Goal: Task Accomplishment & Management: Manage account settings

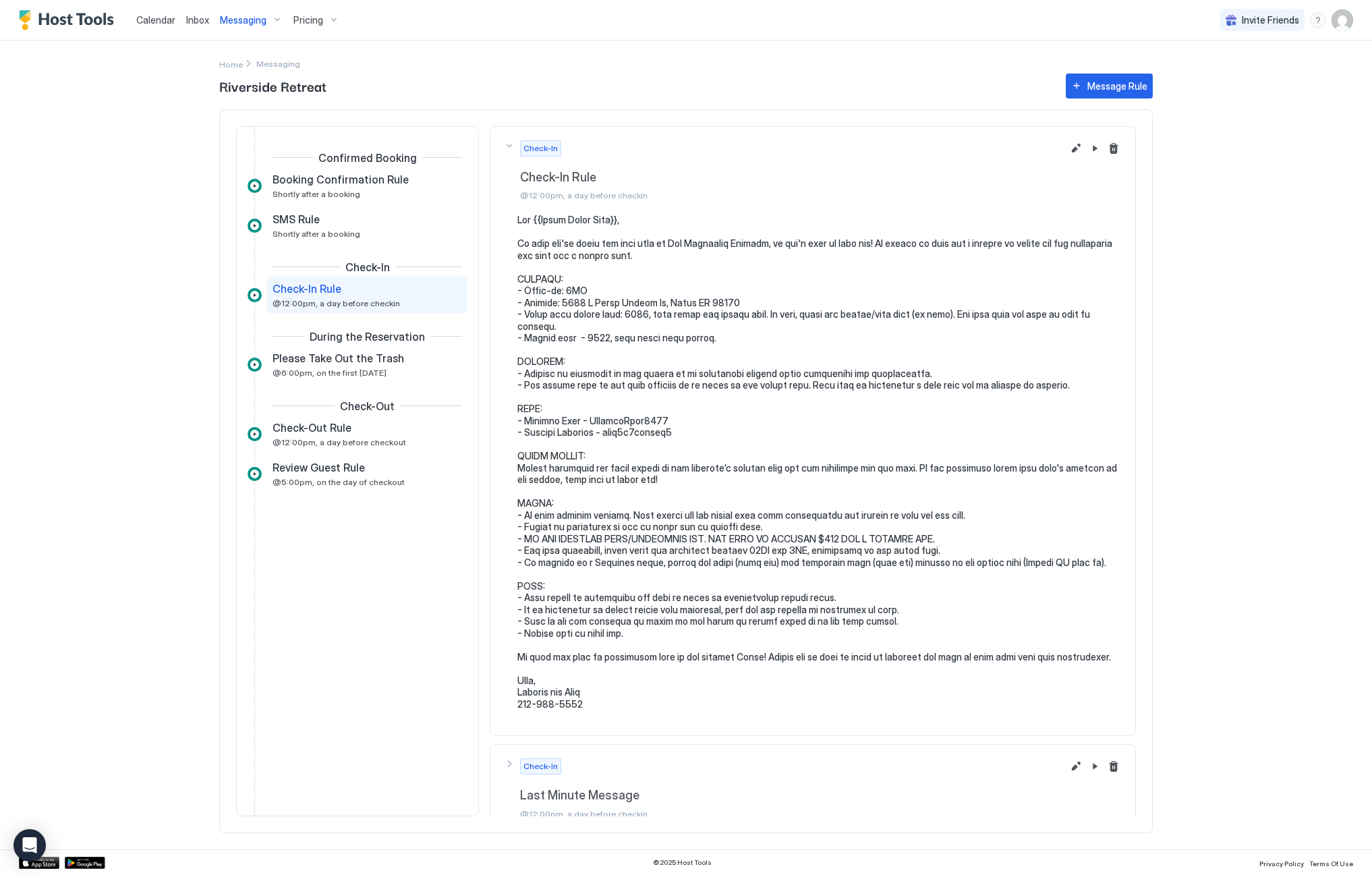
click at [193, 21] on span "Inbox" at bounding box center [197, 20] width 23 height 11
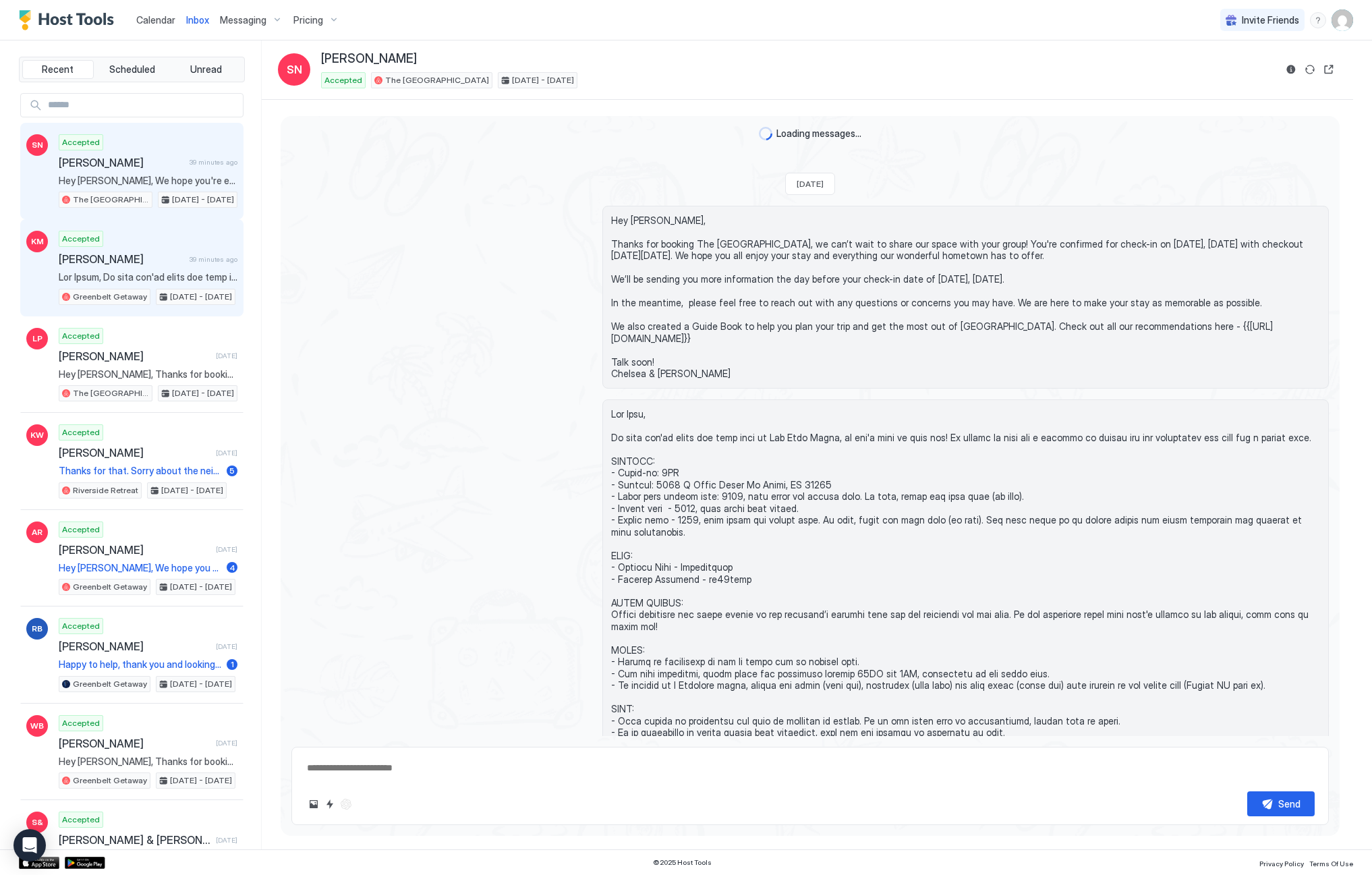
scroll to position [719, 0]
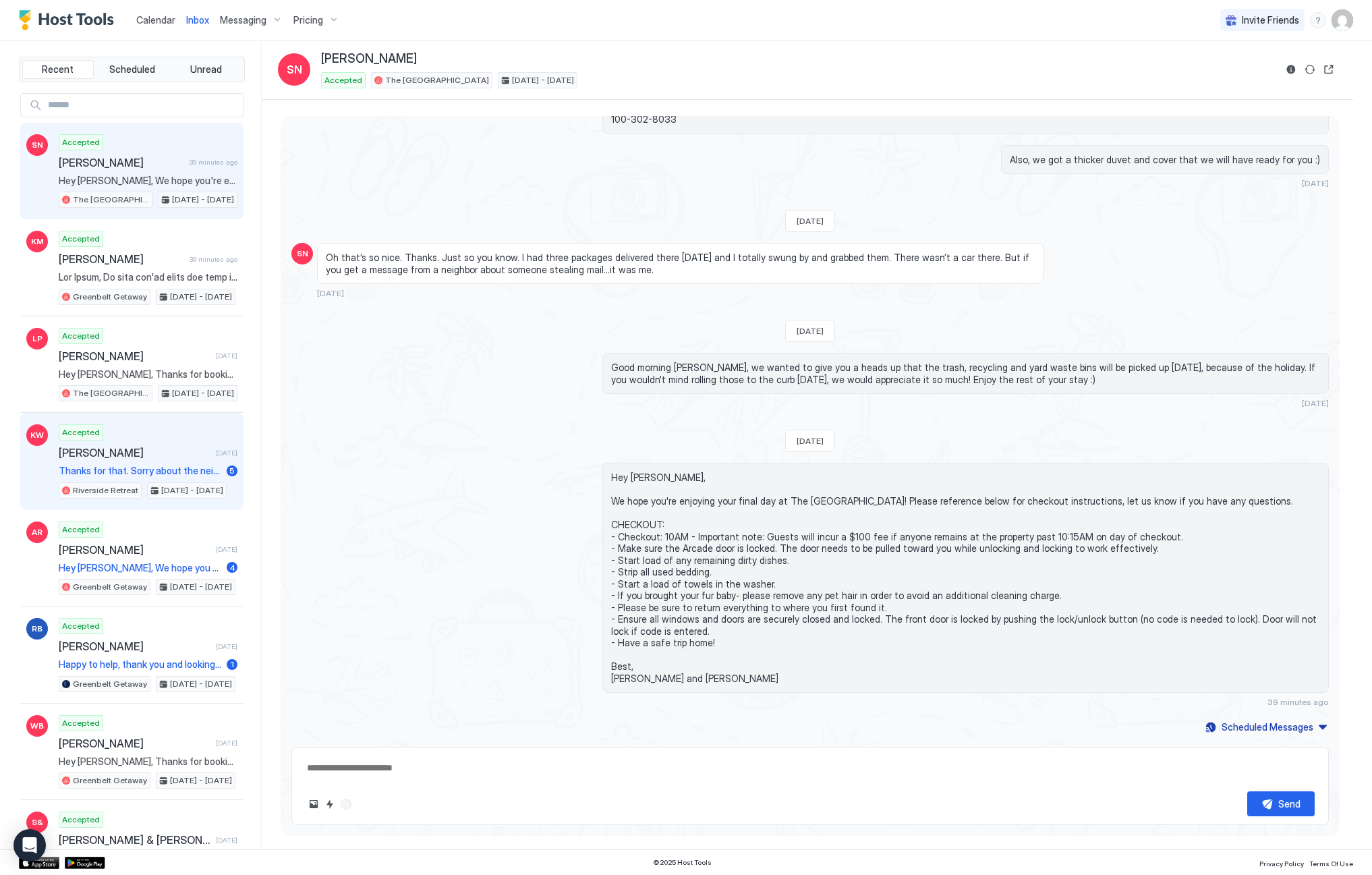
click at [106, 461] on div "Accepted [PERSON_NAME] [DATE] Thanks for that. Sorry about the neighbor, that’s…" at bounding box center [148, 460] width 178 height 74
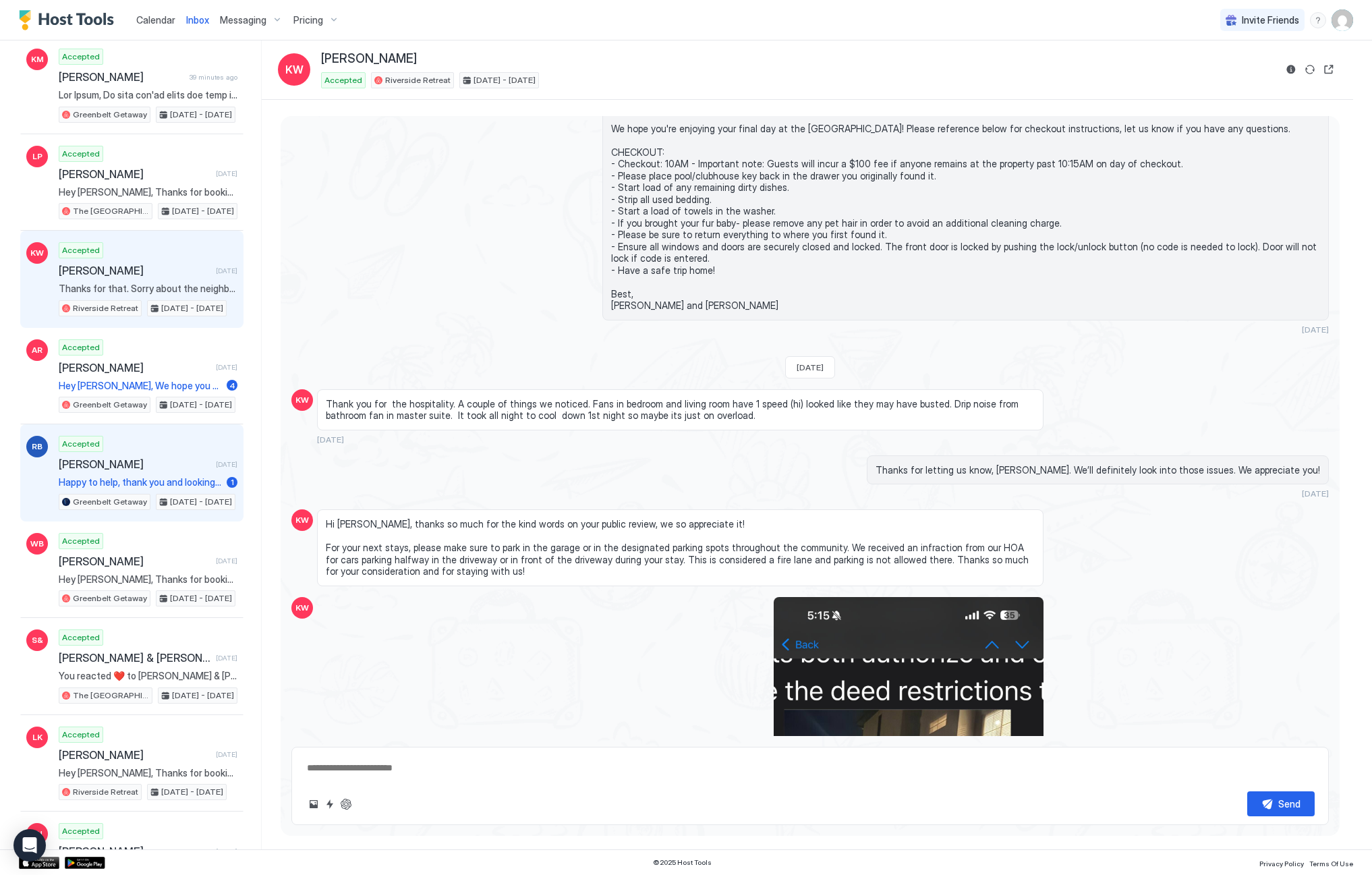
scroll to position [203, 0]
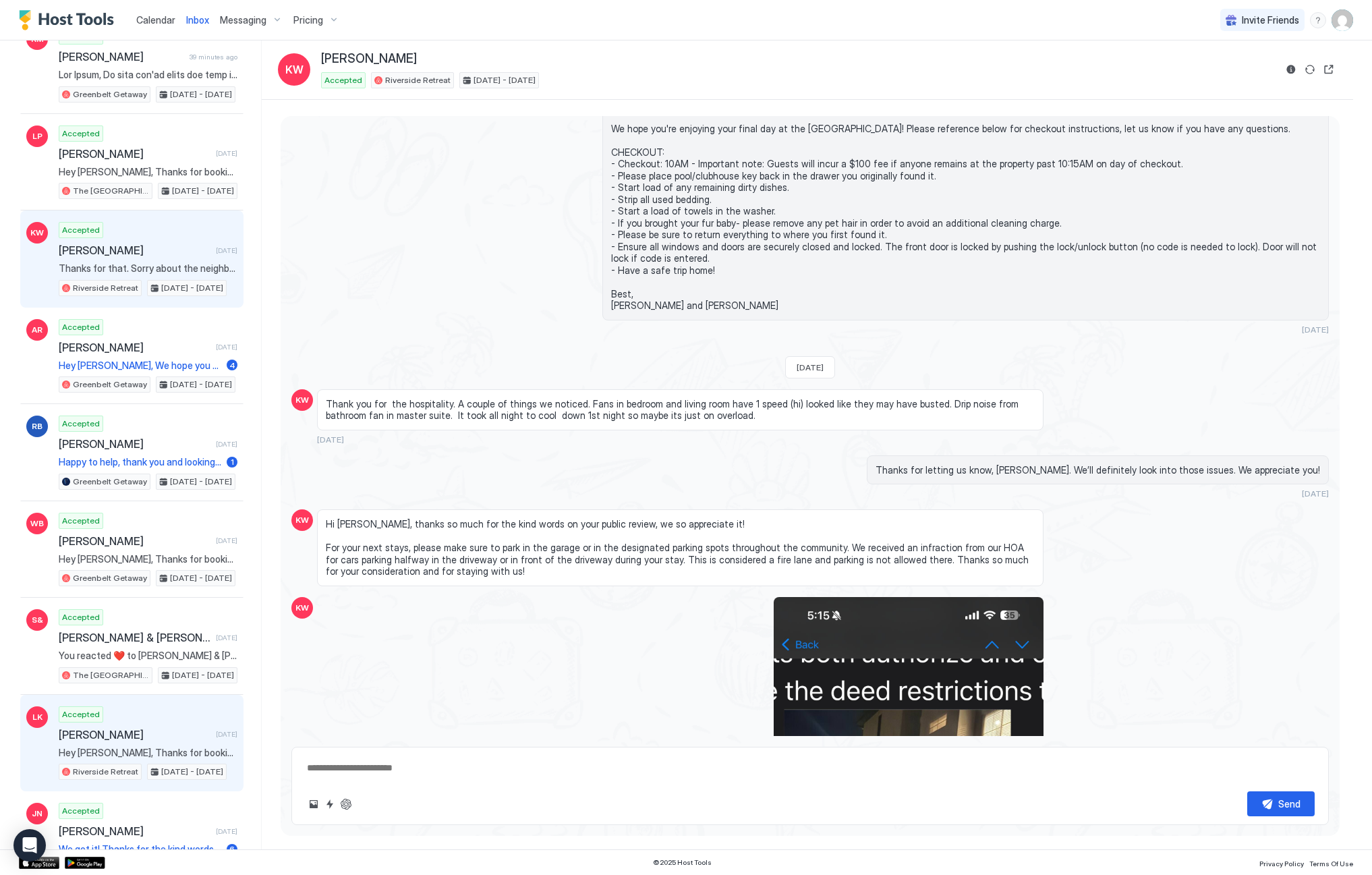
click at [101, 747] on span "Hey [PERSON_NAME], Thanks for booking The Riverside Retreat, we can’t wait to s…" at bounding box center [148, 753] width 178 height 12
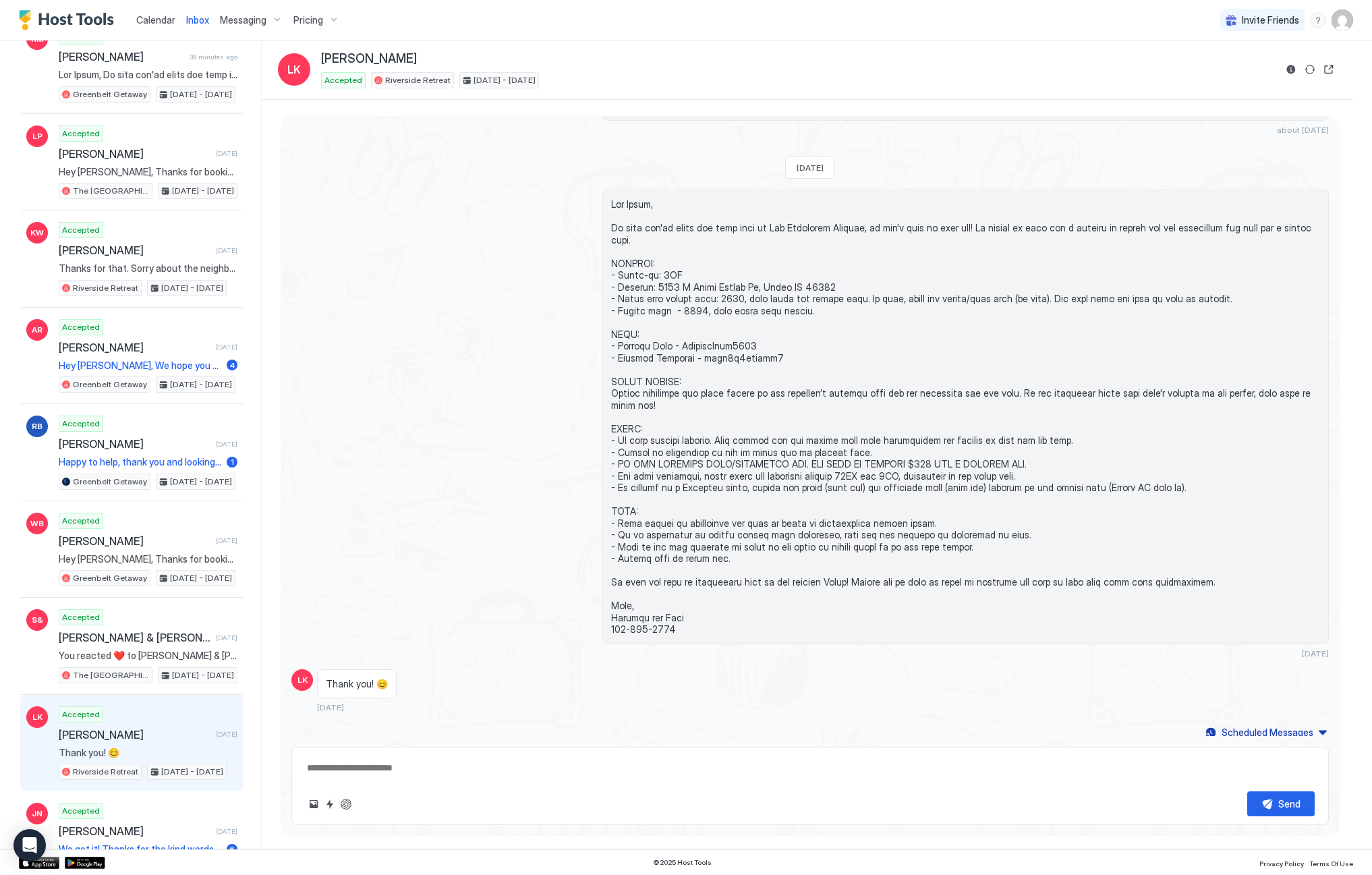
scroll to position [370, 0]
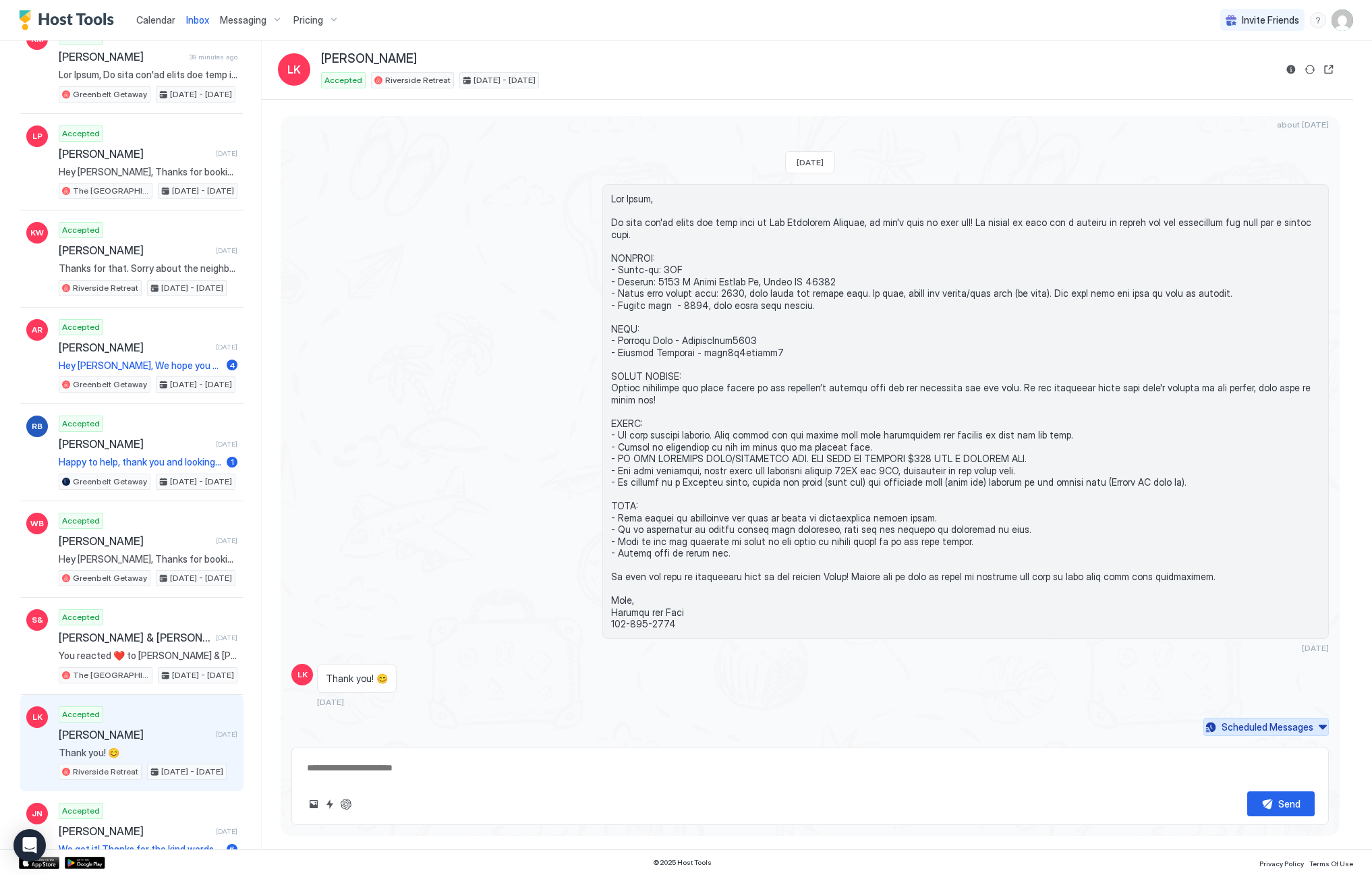
click at [1268, 727] on div "Scheduled Messages" at bounding box center [1267, 727] width 92 height 14
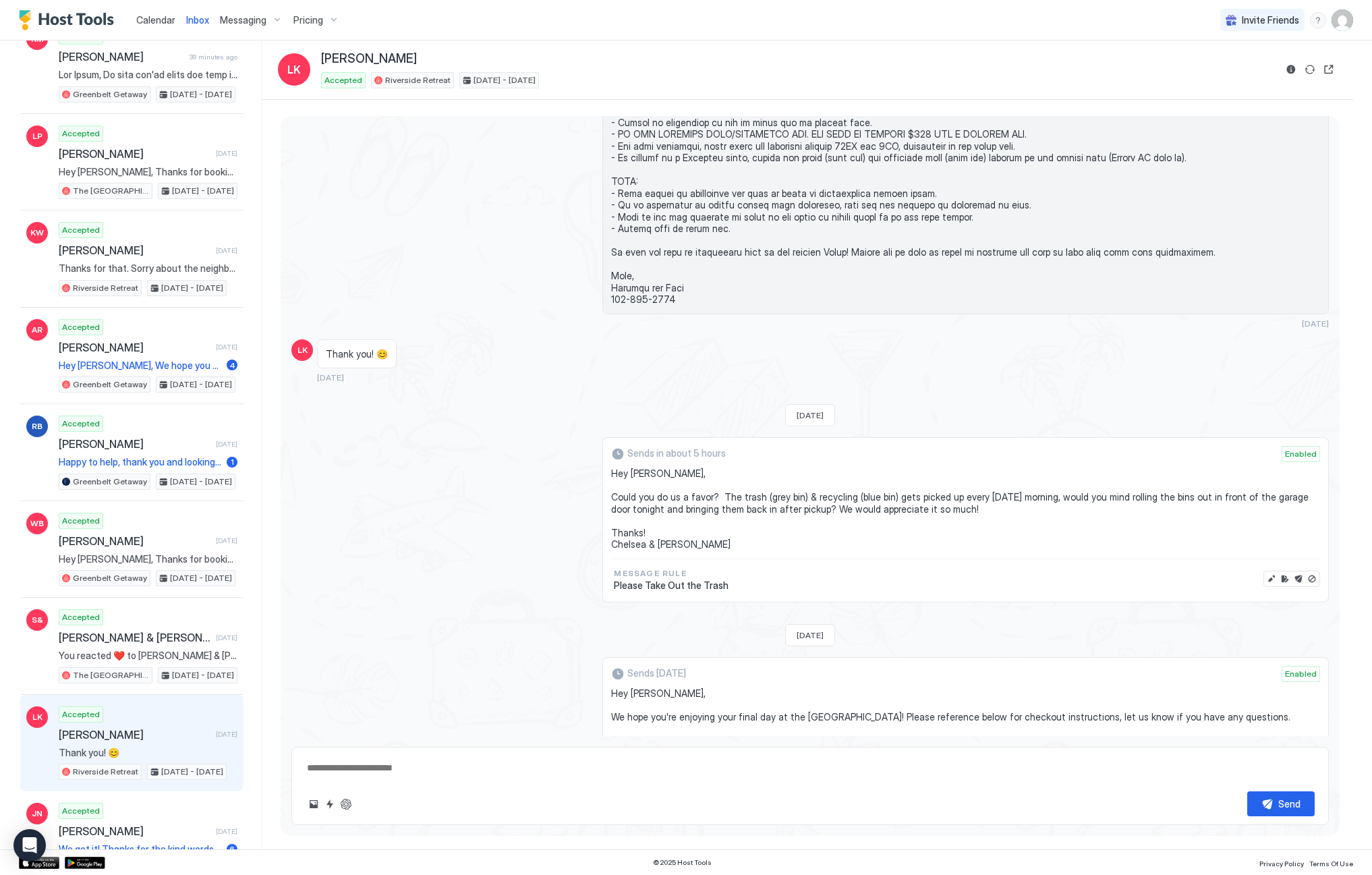
scroll to position [801, 0]
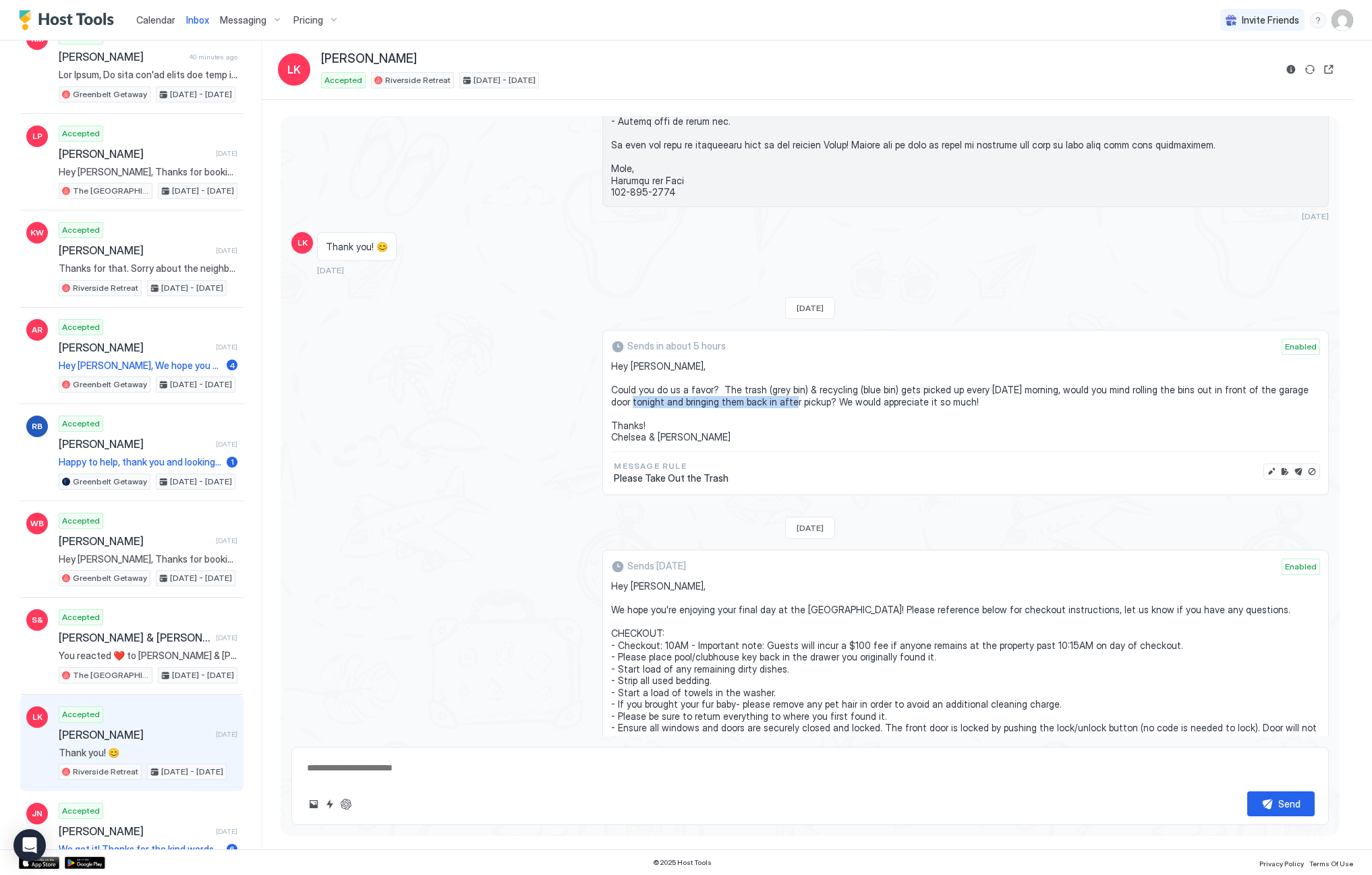
drag, startPoint x: 640, startPoint y: 403, endPoint x: 798, endPoint y: 404, distance: 158.0
click at [798, 404] on span "Hey [PERSON_NAME], Could you do us a favor? The trash (grey bin) & recycling (b…" at bounding box center [965, 402] width 709 height 83
copy span "and bringing them back in after pickup"
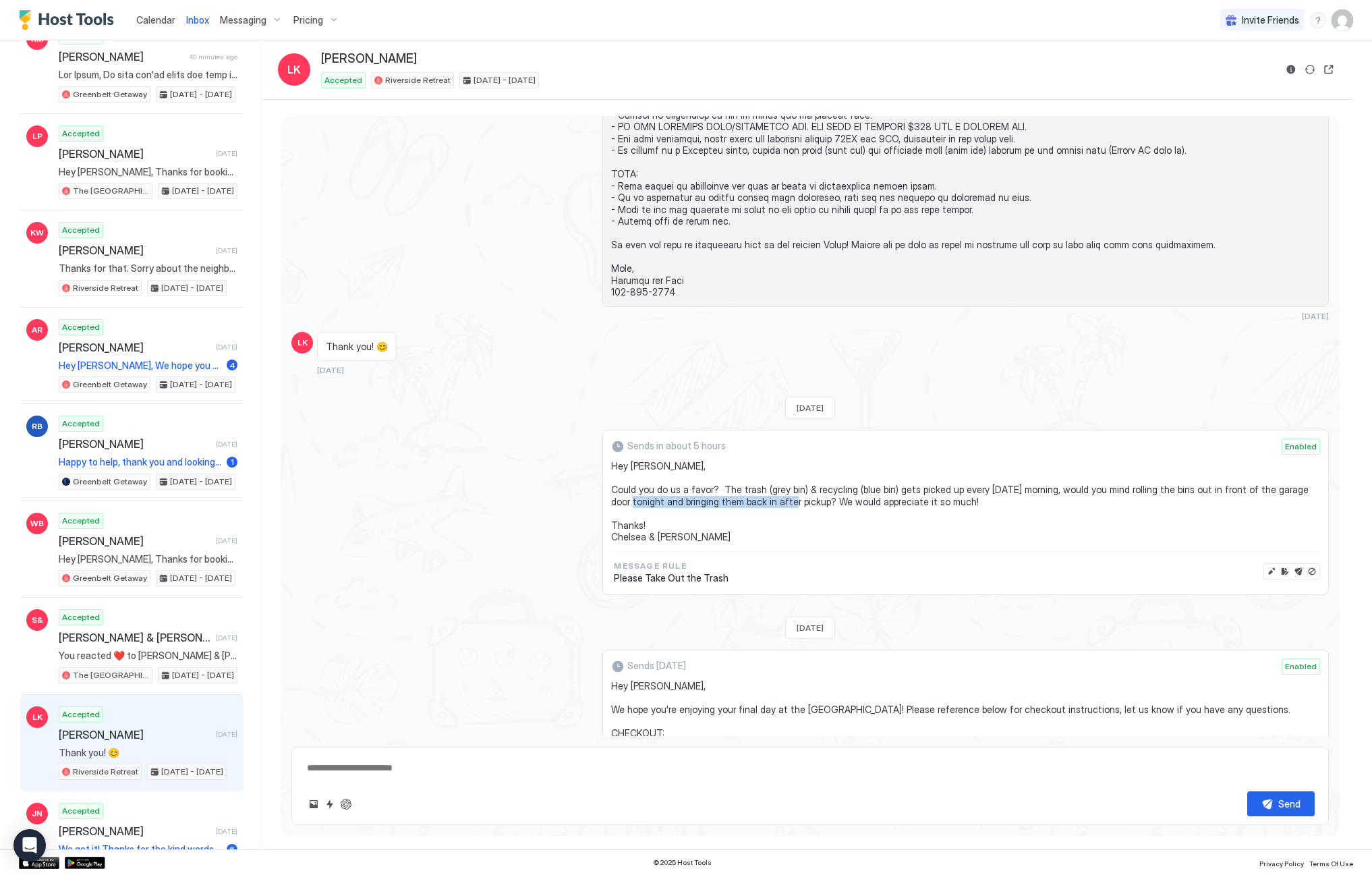
scroll to position [194, 0]
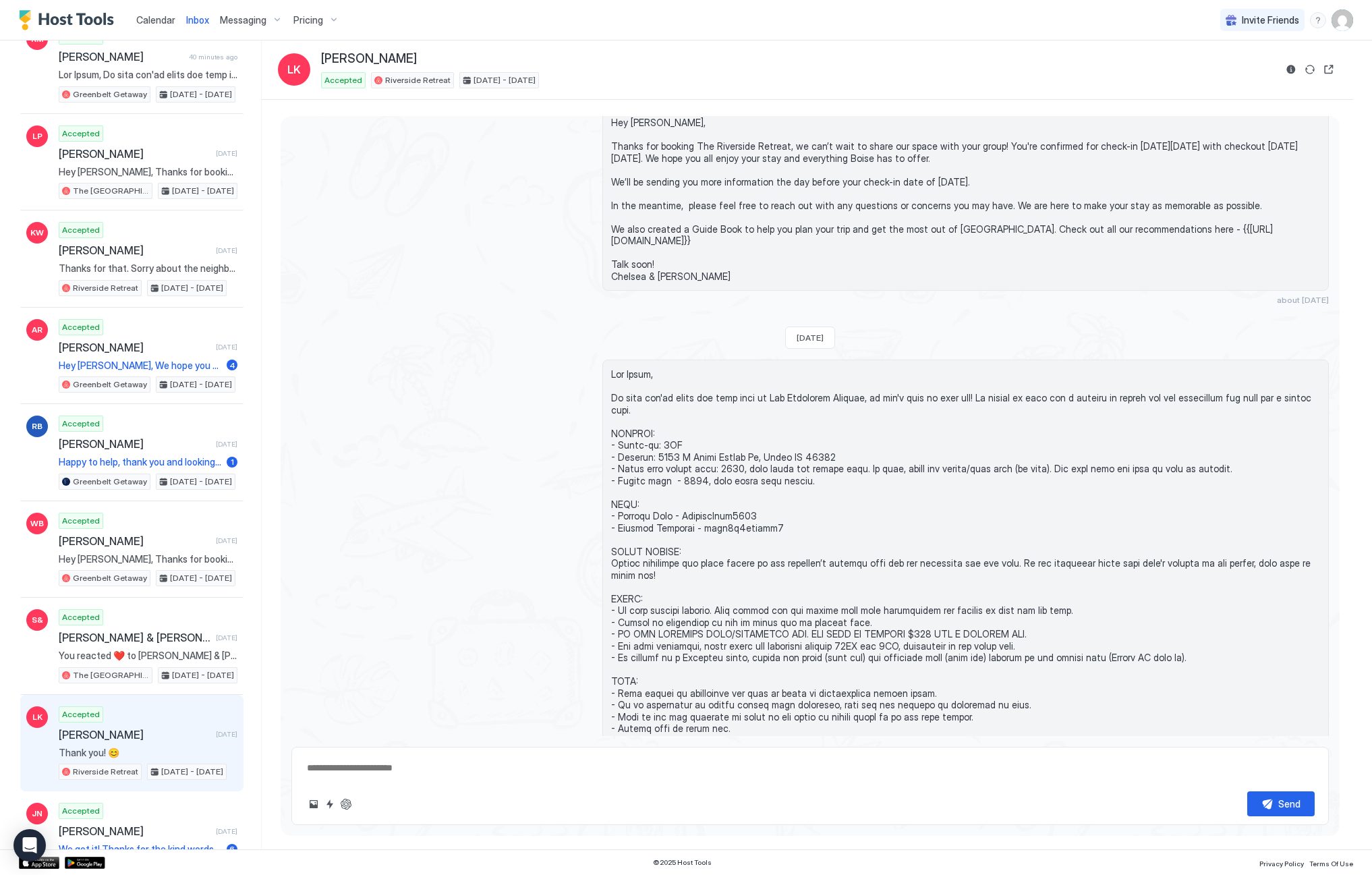
click at [248, 16] on span "Messaging" at bounding box center [243, 20] width 47 height 12
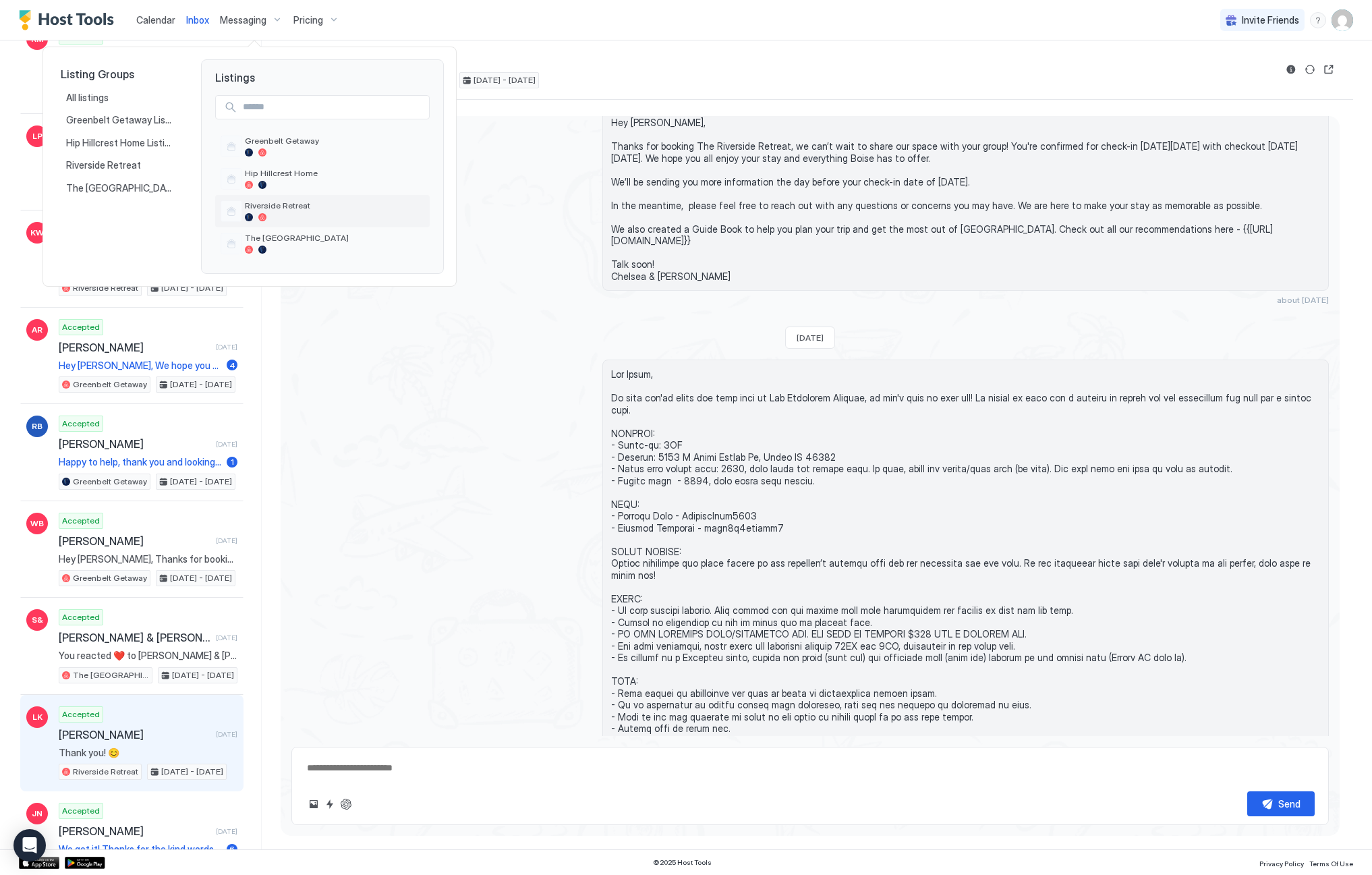
click at [263, 209] on span "Riverside Retreat" at bounding box center [334, 205] width 179 height 10
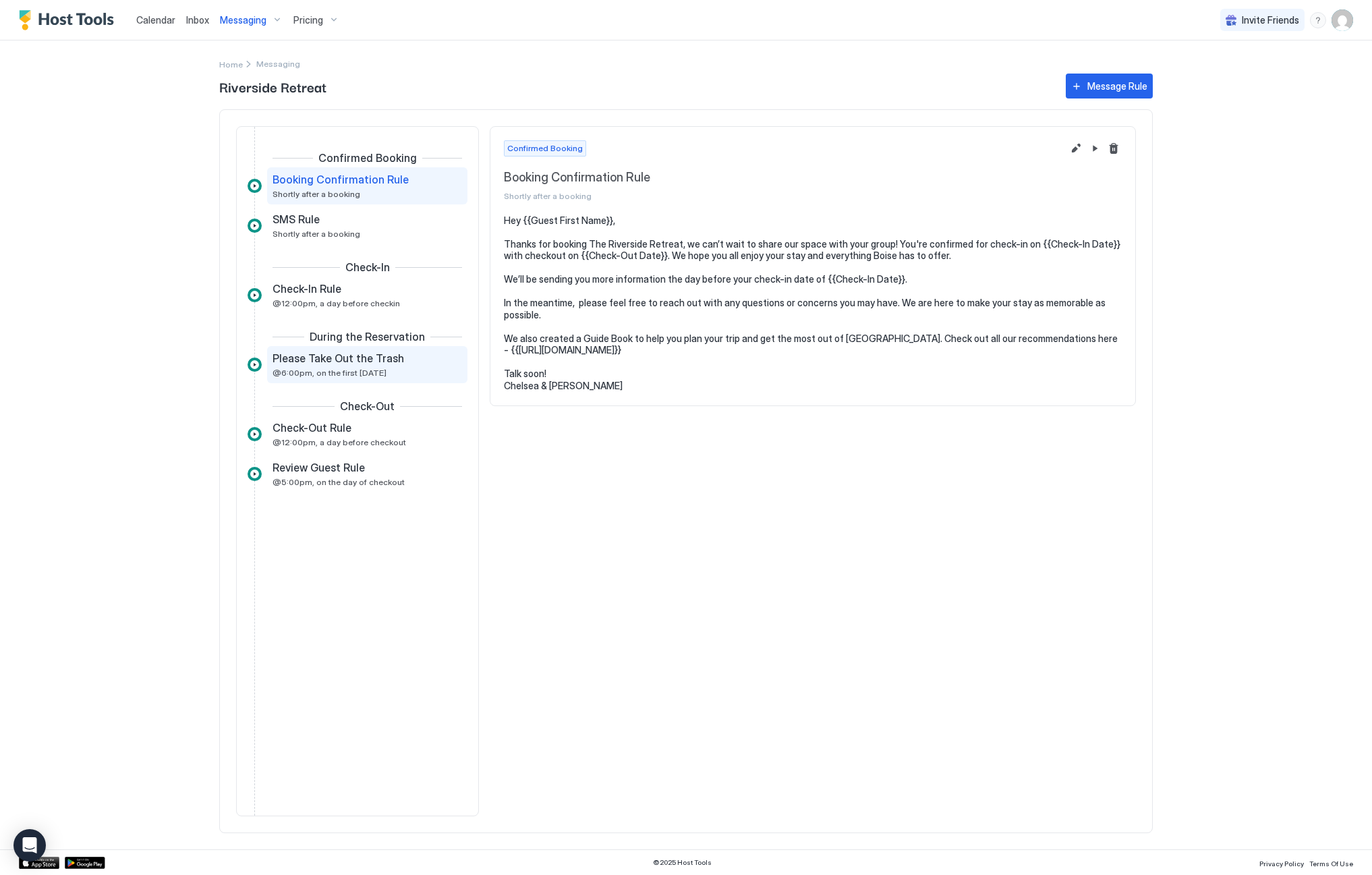
click at [327, 371] on span "@6:00pm, on the first [DATE]" at bounding box center [330, 373] width 114 height 10
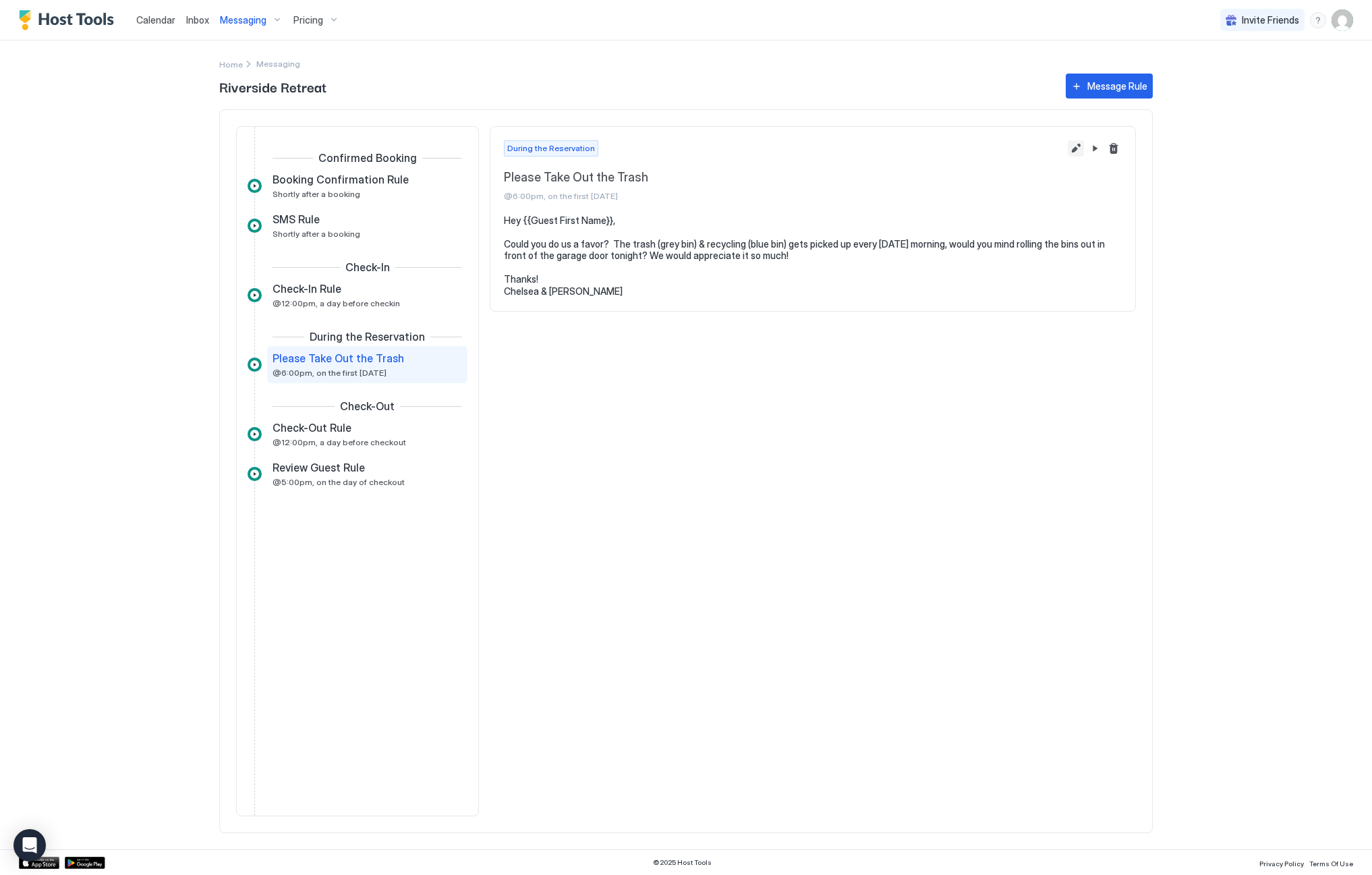
click at [1078, 149] on button "Edit message rule" at bounding box center [1075, 148] width 16 height 16
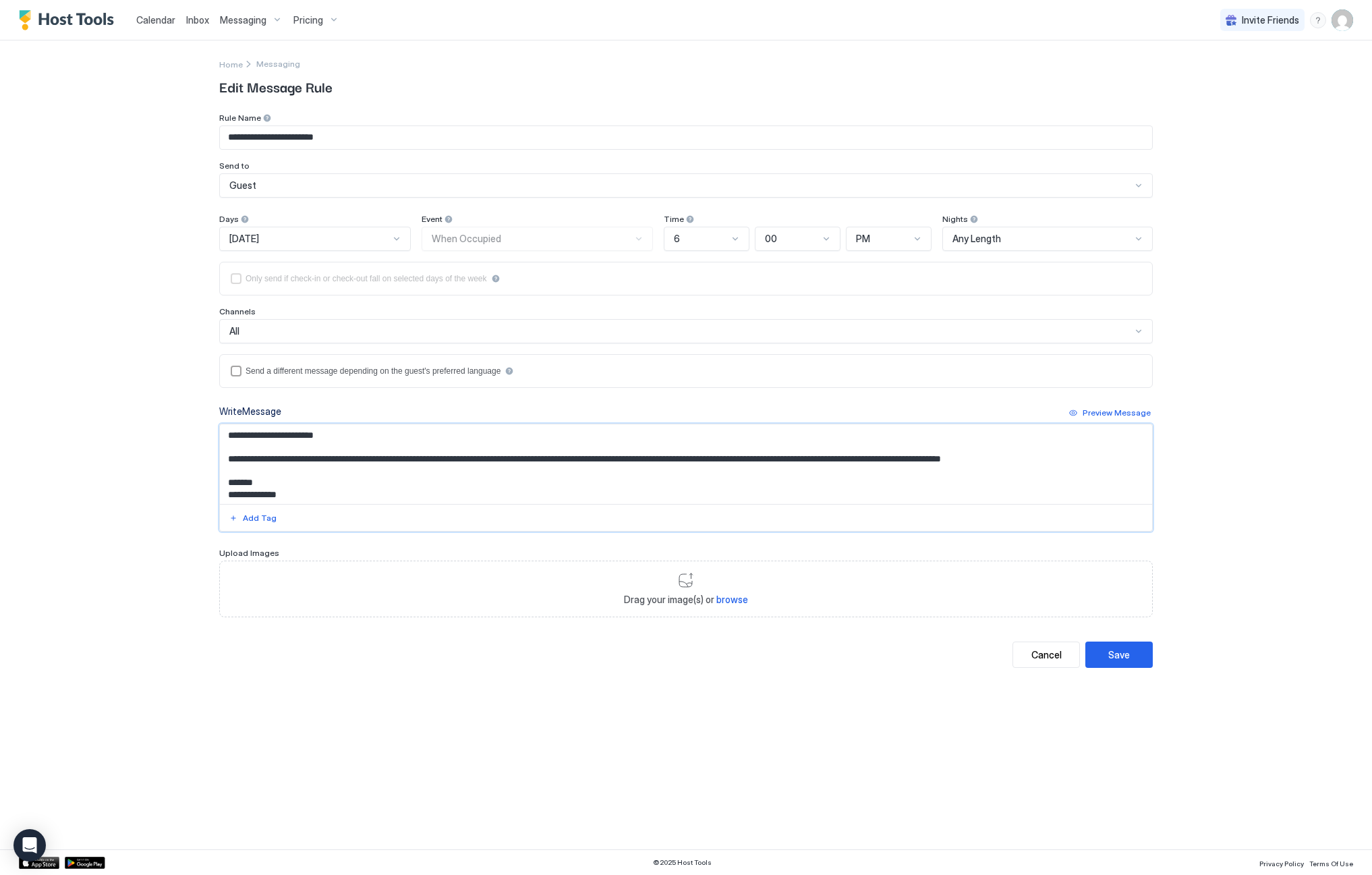
click at [941, 460] on textarea "**********" at bounding box center [686, 463] width 932 height 79
paste textarea "**********"
type textarea "**********"
click at [1110, 661] on div "Save" at bounding box center [1119, 654] width 21 height 14
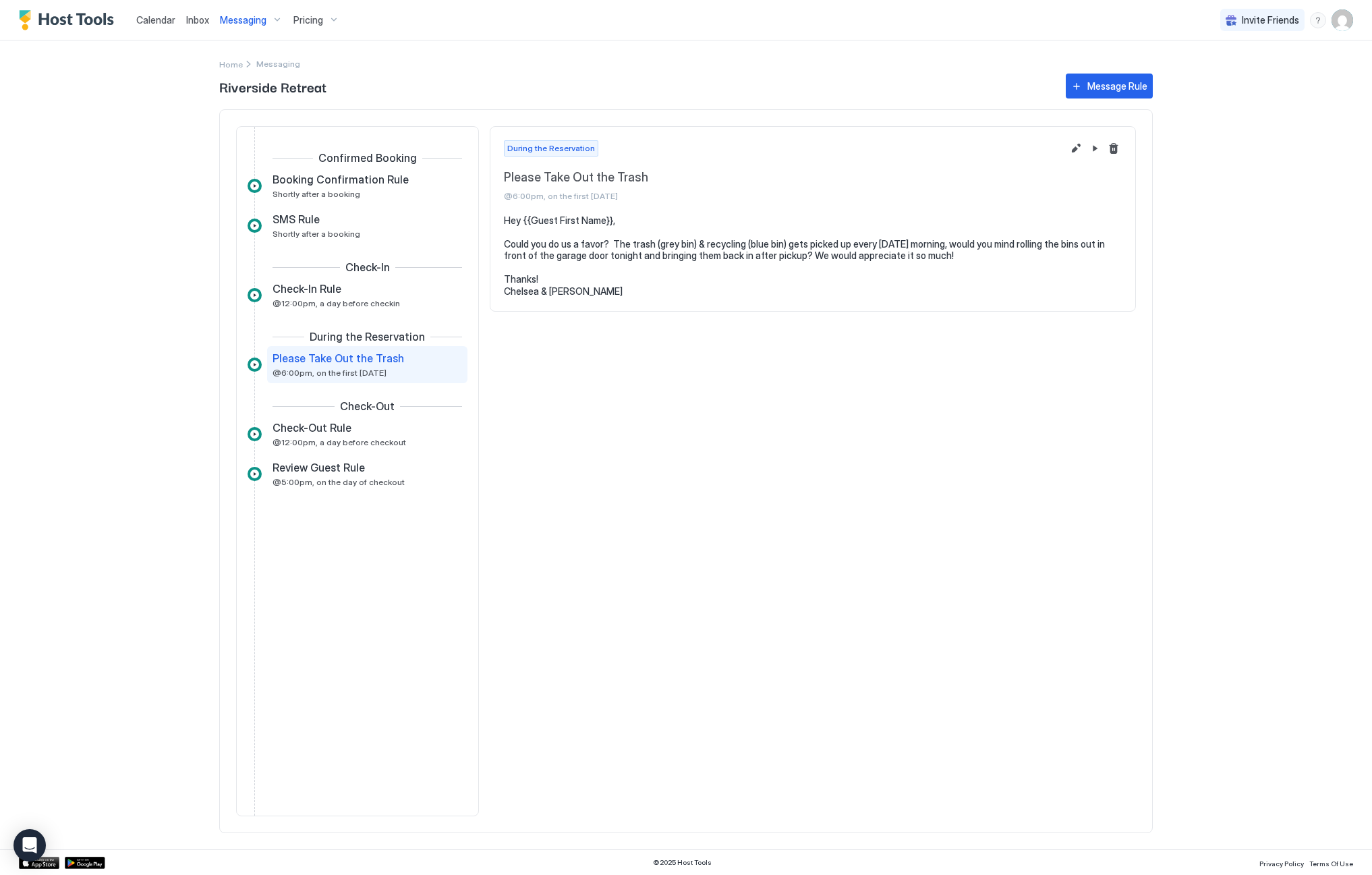
click at [192, 25] on link "Inbox" at bounding box center [197, 20] width 23 height 14
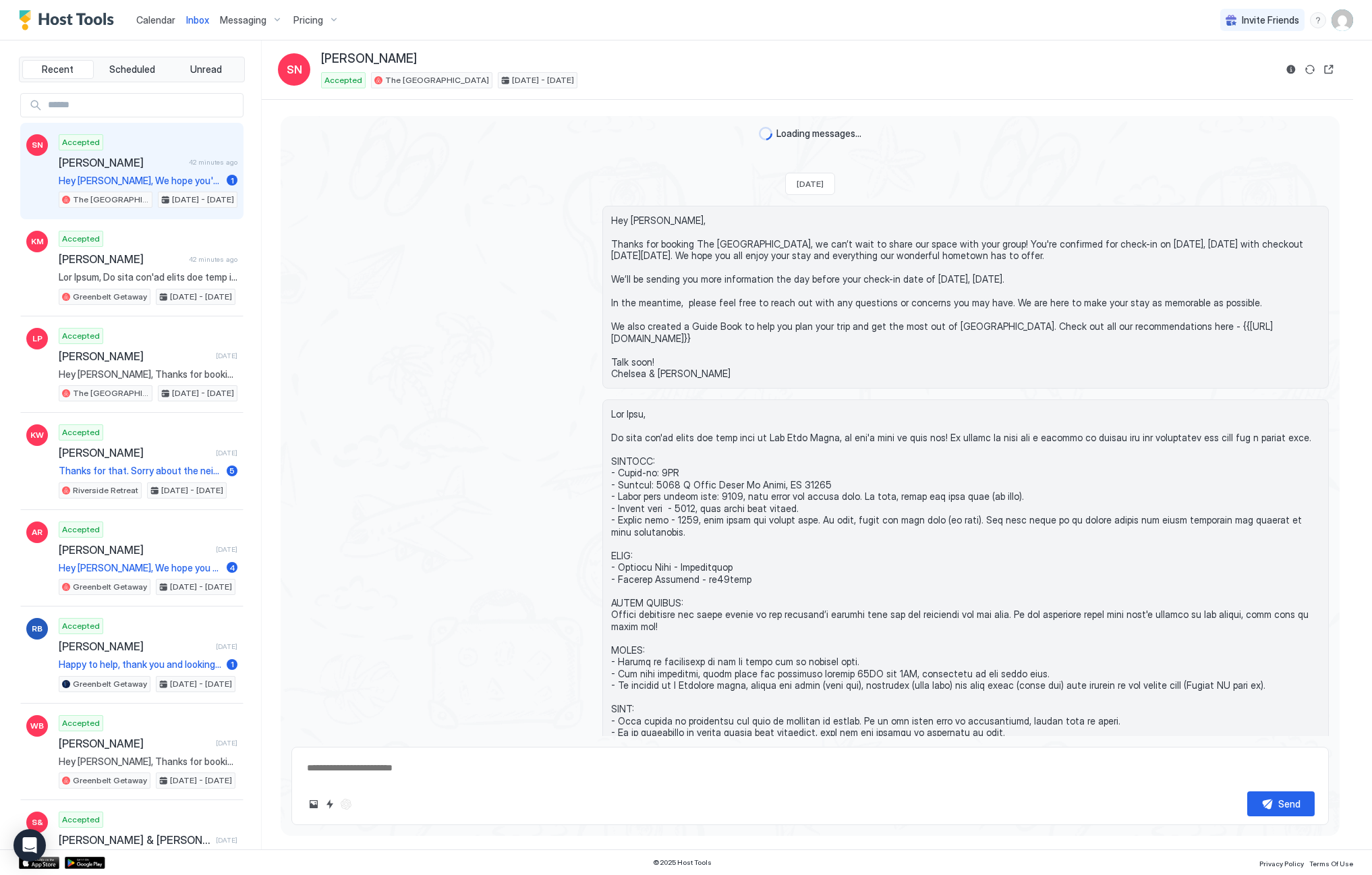
scroll to position [719, 0]
